Goal: Find contact information: Find contact information

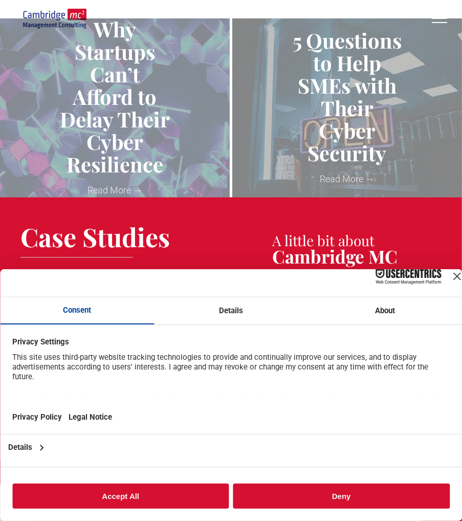
scroll to position [1669, 0]
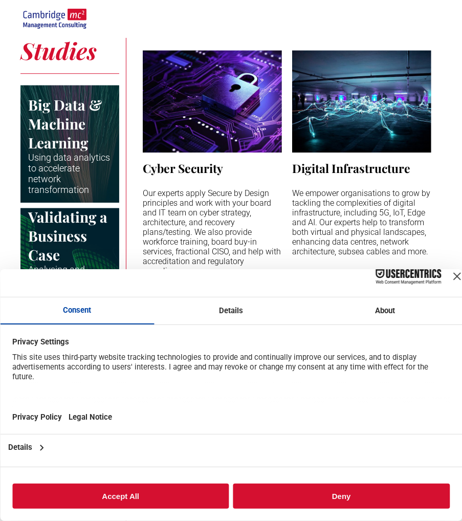
click at [112, 499] on button "Accept All" at bounding box center [120, 496] width 217 height 25
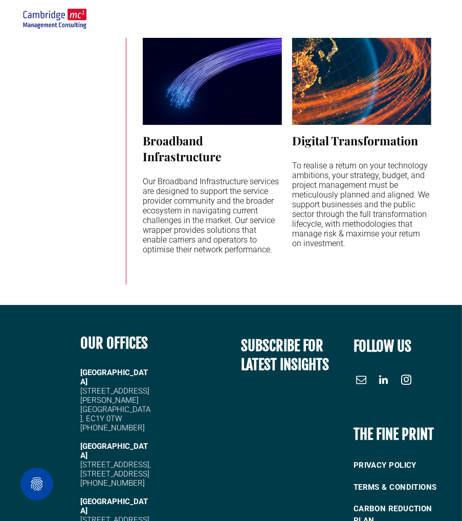
scroll to position [2373, 0]
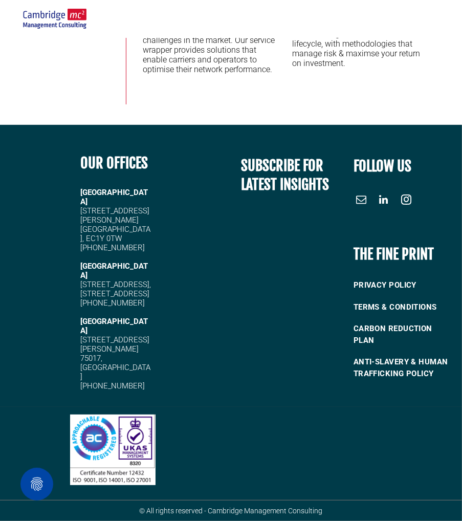
drag, startPoint x: 82, startPoint y: 265, endPoint x: 149, endPoint y: 293, distance: 72.5
click at [149, 293] on div "LONDON 20 Garrett Street London, EC1Y 0TW +44 (0)1223 750335 CAMBRIDGE 5 High G…" at bounding box center [115, 289] width 71 height 205
copy div "5 High Green, Cambridge, CB22 5EG +44 (0)1223 750335"
